Goal: Task Accomplishment & Management: Complete application form

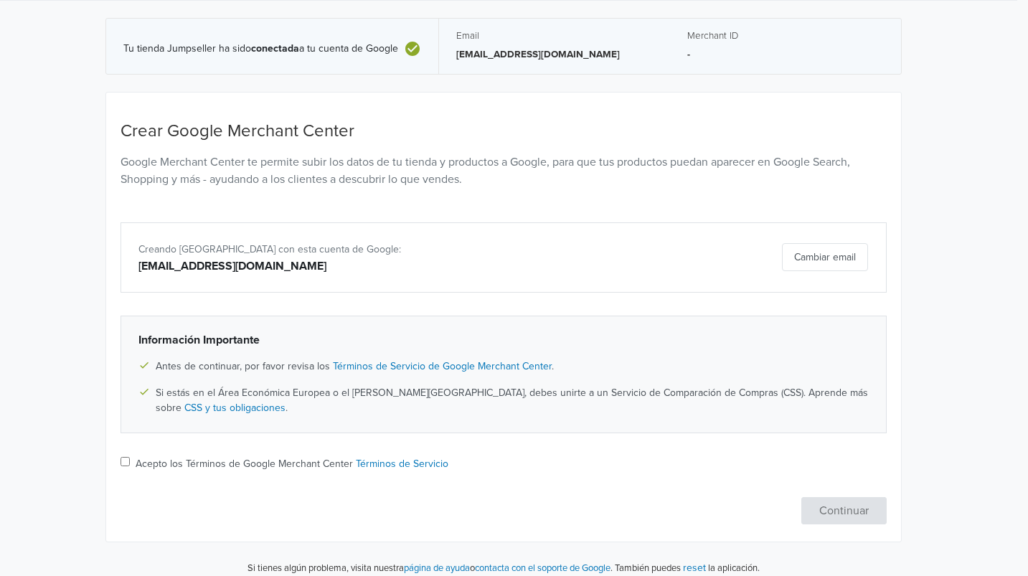
scroll to position [51, 11]
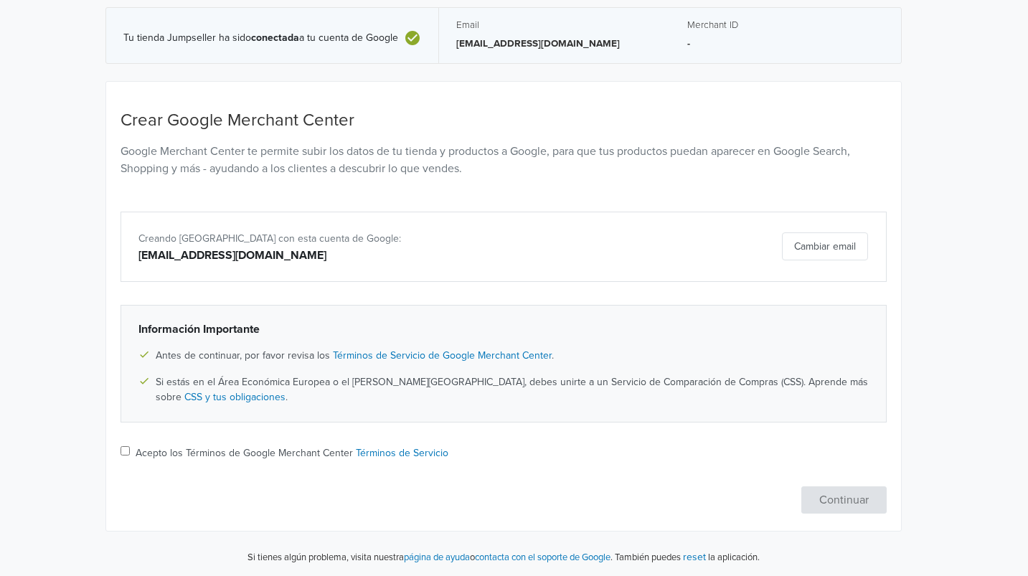
click at [123, 449] on input "Acepto los Términos de Google Merchant Center Términos de Servicio" at bounding box center [124, 450] width 9 height 9
checkbox input "true"
click at [708, 32] on div "Merchant ID -" at bounding box center [785, 35] width 196 height 32
click at [407, 36] on icon at bounding box center [412, 38] width 14 height 14
click at [832, 493] on button "Continuar" at bounding box center [843, 499] width 85 height 27
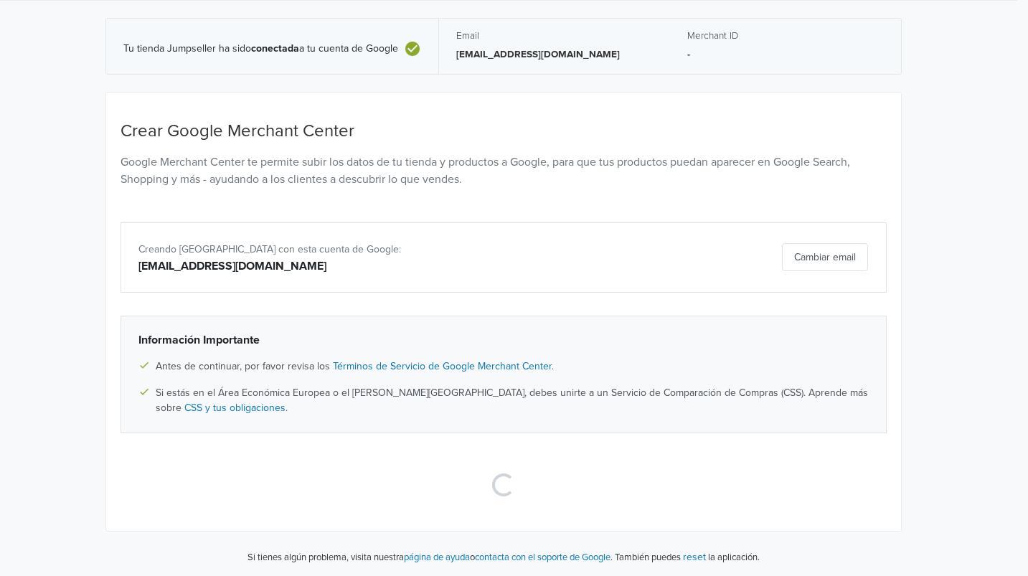
scroll to position [0, 11]
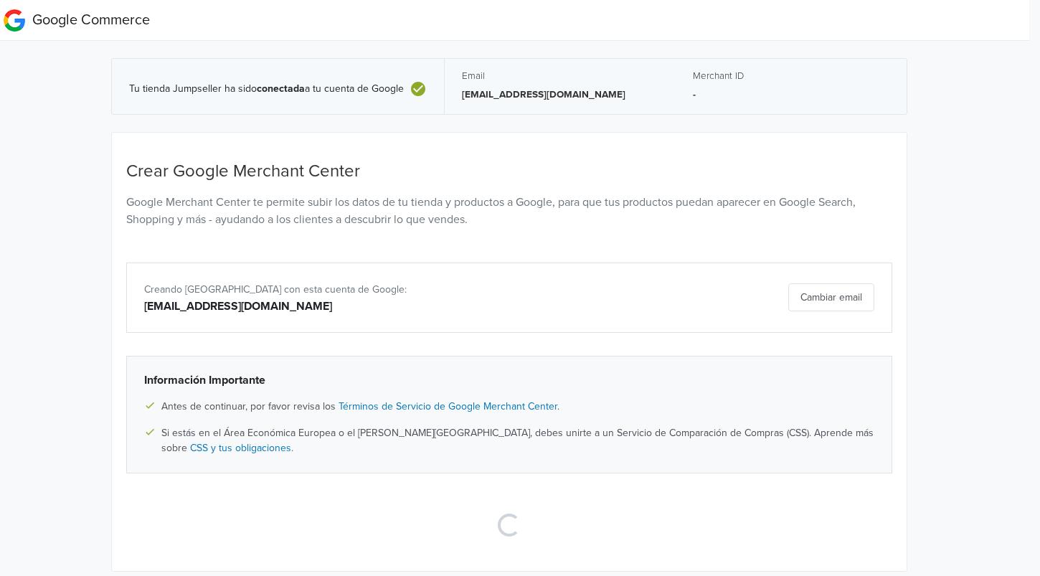
select select "cl"
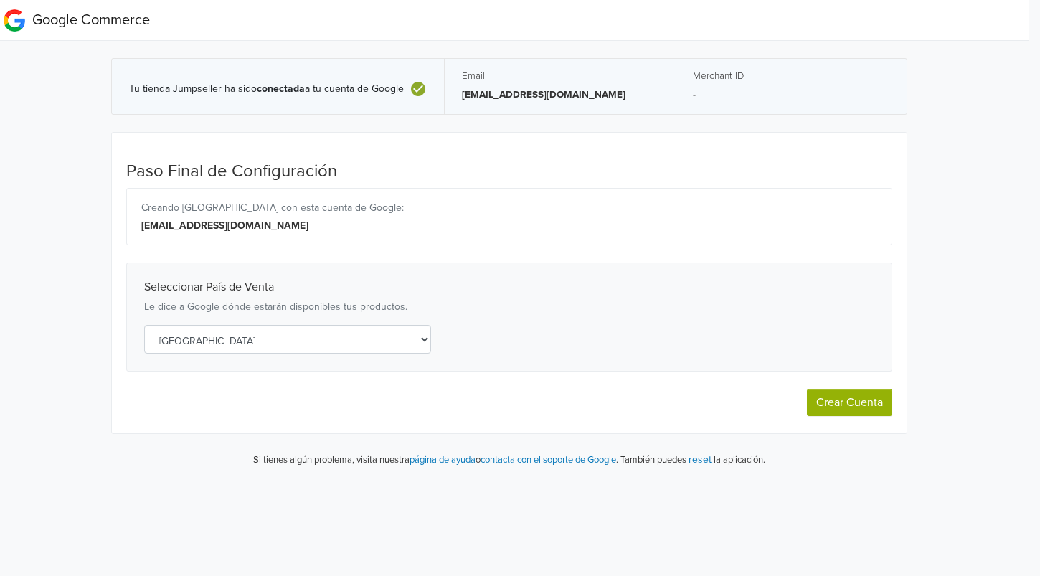
click at [361, 331] on select "Selecciona un país [GEOGRAPHIC_DATA] [GEOGRAPHIC_DATA] [GEOGRAPHIC_DATA] [GEOGR…" at bounding box center [287, 339] width 287 height 29
click at [365, 331] on select "Selecciona un país [GEOGRAPHIC_DATA] [GEOGRAPHIC_DATA] [GEOGRAPHIC_DATA] [GEOGR…" at bounding box center [287, 339] width 287 height 29
click at [853, 398] on button "Crear Cuenta" at bounding box center [849, 402] width 85 height 27
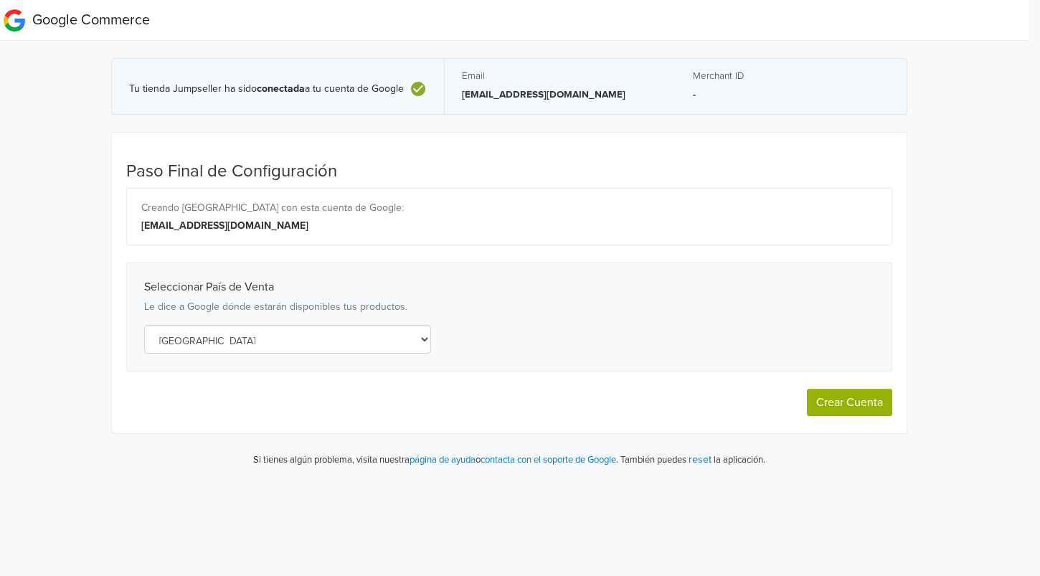
select select "cl"
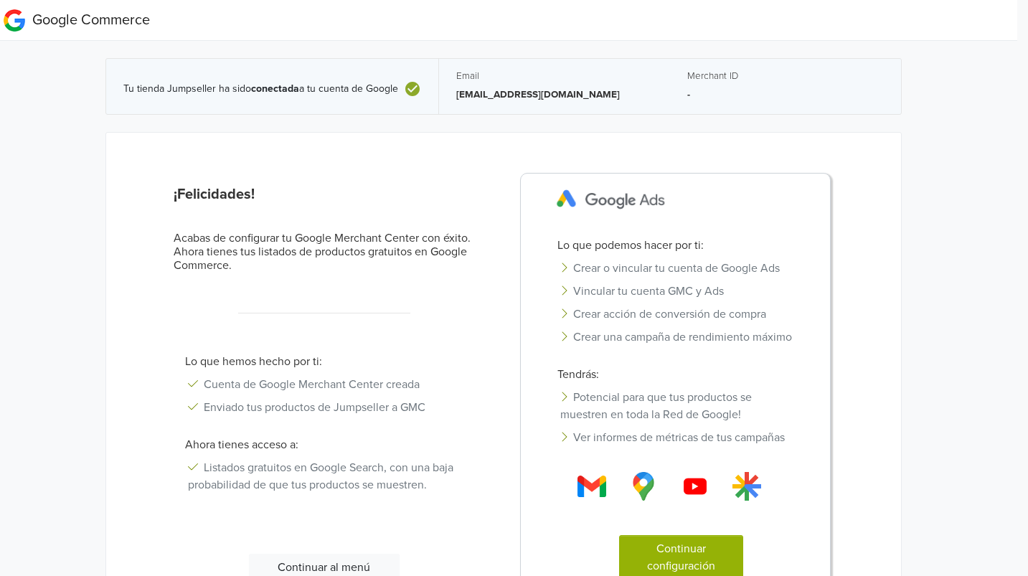
scroll to position [110, 11]
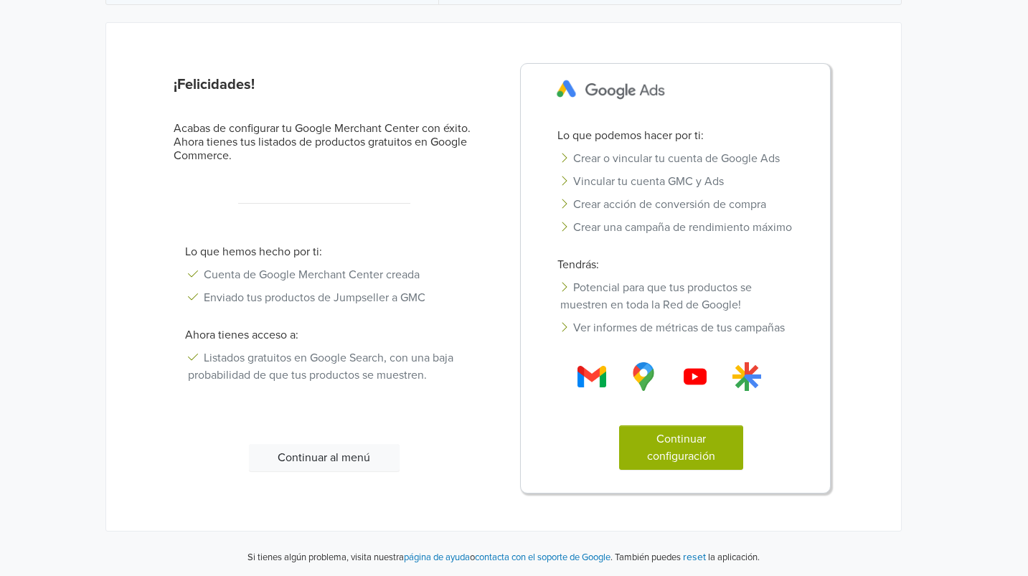
click at [356, 471] on div "Continuar al menú" at bounding box center [324, 469] width 323 height 50
click at [356, 464] on button "Continuar al menú" at bounding box center [324, 457] width 151 height 27
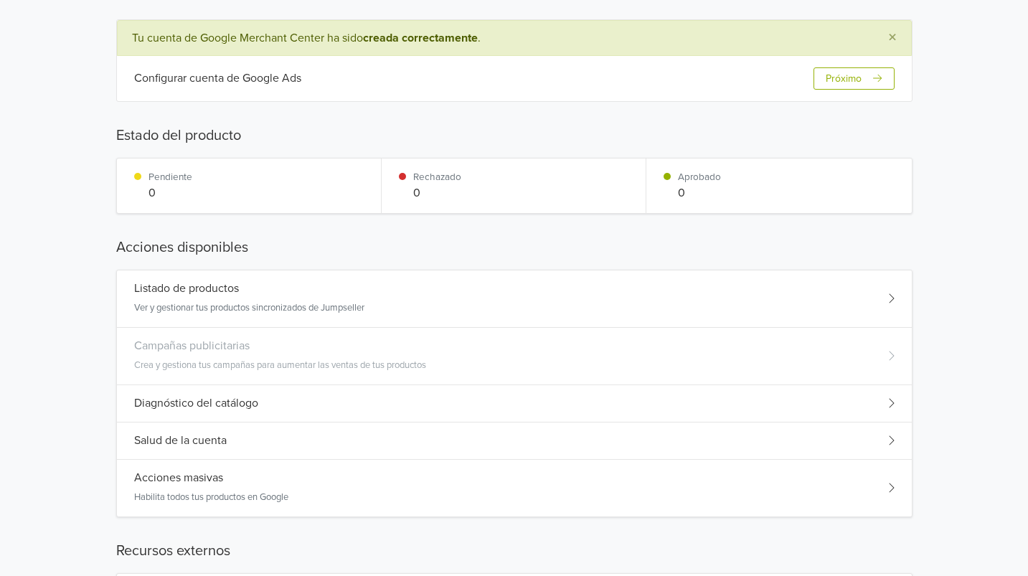
scroll to position [116, 0]
